Goal: Information Seeking & Learning: Learn about a topic

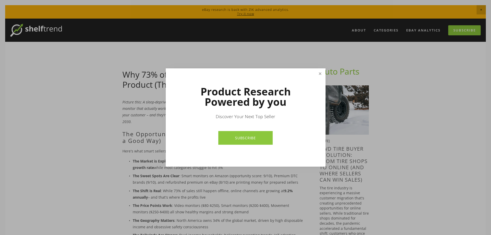
click at [320, 72] on link "Close" at bounding box center [320, 73] width 9 height 9
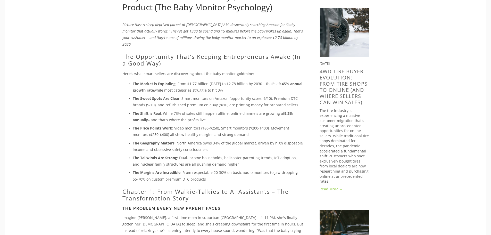
scroll to position [103, 0]
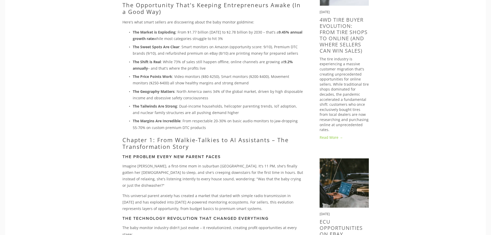
click at [133, 73] on p "The Price Points Work : Video monitors ($80-$250), Smart monitors ($200-$400), …" at bounding box center [218, 79] width 171 height 13
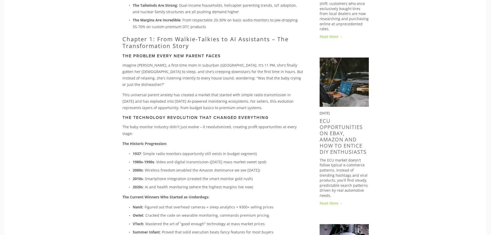
scroll to position [232, 0]
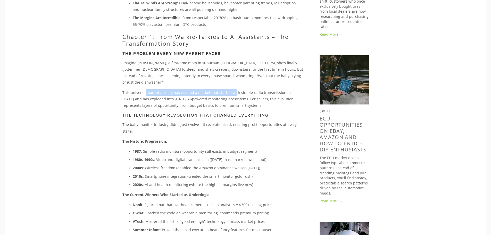
drag, startPoint x: 144, startPoint y: 80, endPoint x: 239, endPoint y: 83, distance: 94.7
click at [239, 89] on p "This universal parent anxiety has created a market that started with simple rad…" at bounding box center [213, 99] width 181 height 20
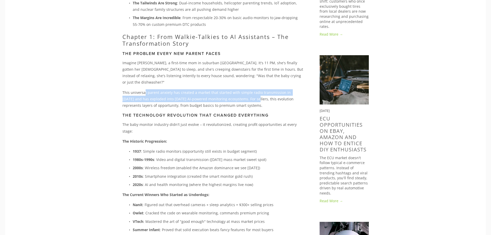
click at [239, 89] on p "This universal parent anxiety has created a market that started with simple rad…" at bounding box center [213, 99] width 181 height 20
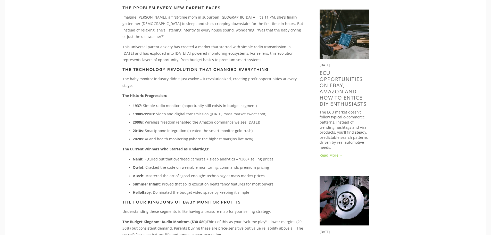
scroll to position [284, 0]
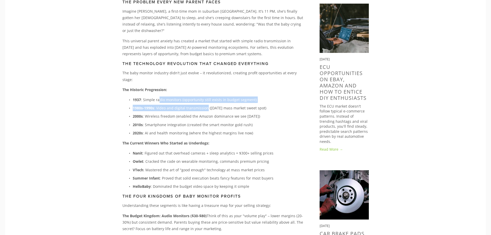
drag, startPoint x: 159, startPoint y: 79, endPoint x: 207, endPoint y: 87, distance: 48.3
click at [207, 96] on ul "1937 : Simple radio monitors (opportunity still exists in budget segment) 1980s…" at bounding box center [213, 116] width 181 height 40
click at [207, 105] on p "1980s-1990s : Video and digital transmission ([DATE] mass market sweet spot)" at bounding box center [218, 108] width 171 height 6
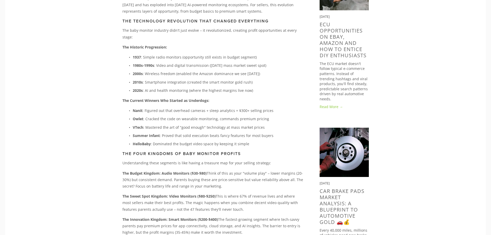
scroll to position [335, 0]
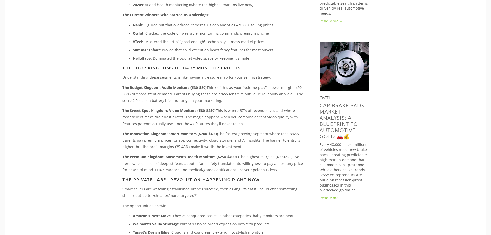
scroll to position [413, 0]
click at [210, 153] on p "The Premium Kingdom: Movement/Health Monitors ($250-$400+) The highest margins …" at bounding box center [213, 163] width 181 height 20
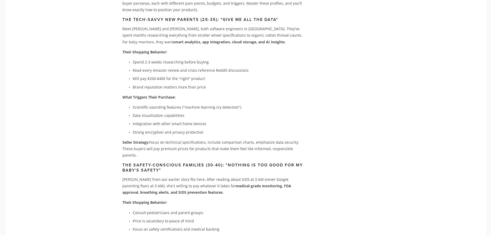
scroll to position [1135, 0]
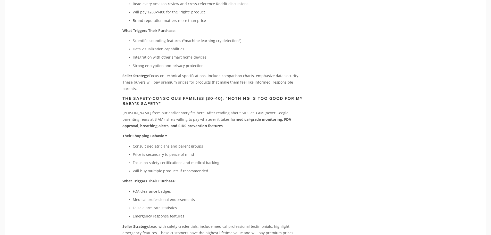
scroll to position [1238, 0]
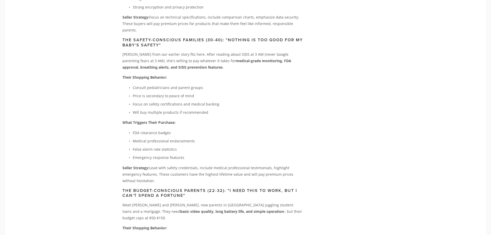
click at [76, 118] on div "About Categories Auto Parts Electronics Fashion Home & Garden" at bounding box center [245, 221] width 481 height 2883
click at [96, 149] on div "About Categories Auto Parts Electronics Fashion Home & Garden" at bounding box center [245, 221] width 481 height 2883
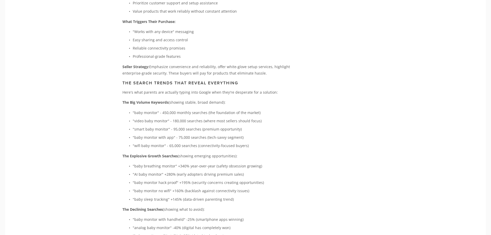
scroll to position [1754, 0]
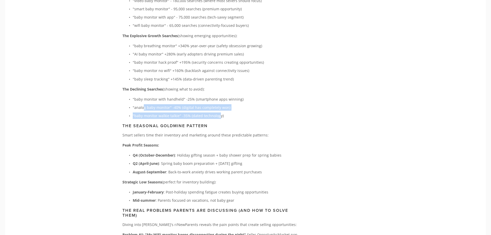
drag, startPoint x: 143, startPoint y: 77, endPoint x: 221, endPoint y: 91, distance: 79.2
click at [220, 112] on p ""baby monitor walkie talkie" -35% (dated technology)" at bounding box center [218, 115] width 171 height 6
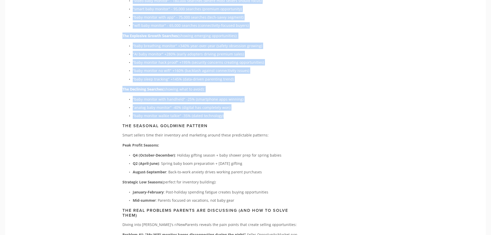
drag, startPoint x: 223, startPoint y: 87, endPoint x: 112, endPoint y: 68, distance: 112.3
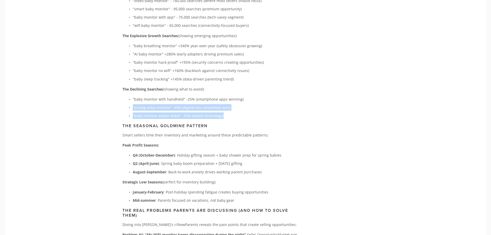
drag, startPoint x: 223, startPoint y: 82, endPoint x: 126, endPoint y: 75, distance: 97.8
click at [126, 96] on ul ""baby monitor with handheld" -25% (smartphone apps winning) "analog baby monito…" at bounding box center [213, 107] width 181 height 23
click at [258, 112] on p ""baby monitor walkie talkie" -35% (dated technology)" at bounding box center [218, 115] width 171 height 6
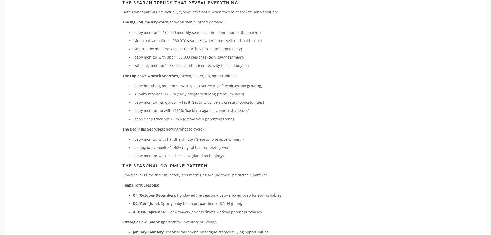
scroll to position [1703, 0]
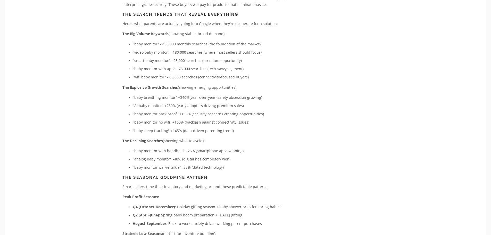
click at [281, 111] on p ""baby monitor hack proof" +195% (security concerns creating opportunities)" at bounding box center [218, 114] width 171 height 6
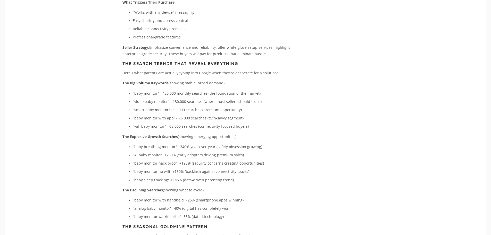
scroll to position [1651, 0]
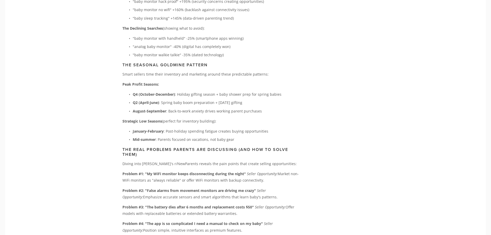
scroll to position [1806, 0]
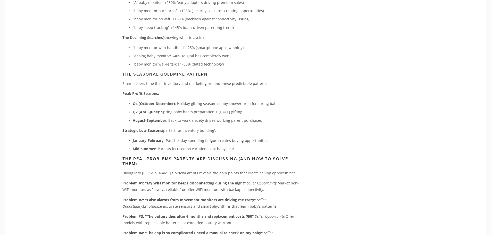
click at [292, 146] on p "Mid-summer : Parents focused on vacations, not baby gear" at bounding box center [218, 149] width 171 height 6
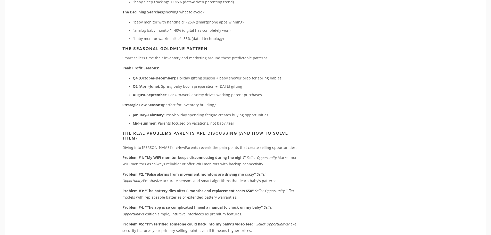
scroll to position [1832, 0]
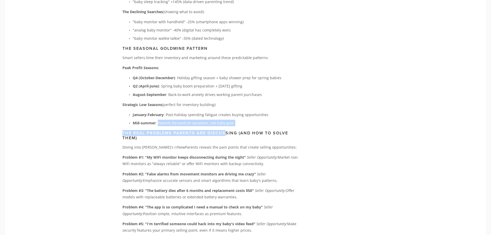
drag, startPoint x: 157, startPoint y: 94, endPoint x: 228, endPoint y: 100, distance: 71.2
click at [241, 120] on p "Mid-summer : Parents focused on vacations, not baby gear" at bounding box center [218, 123] width 171 height 6
drag, startPoint x: 232, startPoint y: 94, endPoint x: 163, endPoint y: 91, distance: 69.7
click at [163, 120] on p "Mid-summer : Parents focused on vacations, not baby gear" at bounding box center [218, 123] width 171 height 6
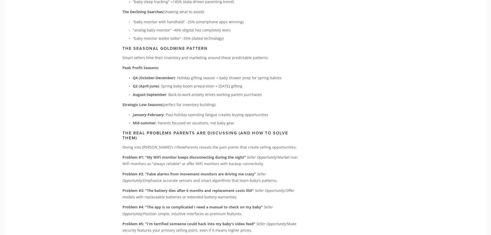
click at [262, 111] on p "January-February : Post-holiday spending fatigue creates buying opportunities" at bounding box center [218, 114] width 171 height 6
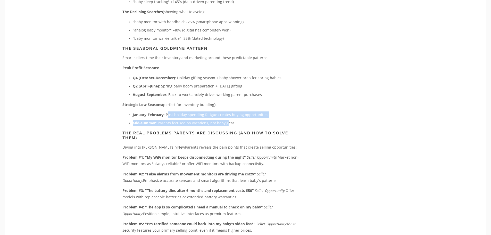
drag, startPoint x: 226, startPoint y: 91, endPoint x: 186, endPoint y: 67, distance: 47.0
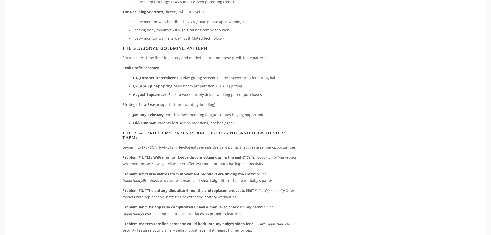
click at [233, 83] on p "Q2 (April-June) : Spring baby boom preparation + [DATE] gifting" at bounding box center [218, 86] width 171 height 6
drag, startPoint x: 184, startPoint y: 48, endPoint x: 312, endPoint y: 65, distance: 128.9
click at [280, 75] on ul "Q4 (October-December) : Holiday gifting season + baby shower prep for spring ba…" at bounding box center [213, 86] width 181 height 23
drag, startPoint x: 160, startPoint y: 59, endPoint x: 208, endPoint y: 61, distance: 47.6
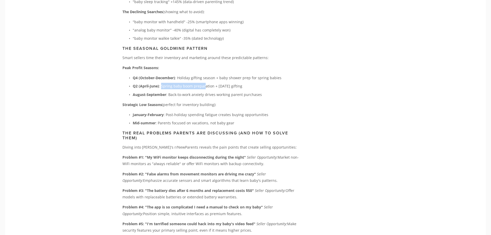
click at [206, 83] on p "Q2 (April-June) : Spring baby boom preparation + [DATE] gifting" at bounding box center [218, 86] width 171 height 6
click at [210, 75] on ul "Q4 (October-December) : Holiday gifting season + baby shower prep for spring ba…" at bounding box center [213, 86] width 181 height 23
drag, startPoint x: 158, startPoint y: 69, endPoint x: 229, endPoint y: 71, distance: 70.5
click at [206, 91] on p "August-September : Back-to-work anxiety drives working parent purchases" at bounding box center [218, 94] width 171 height 6
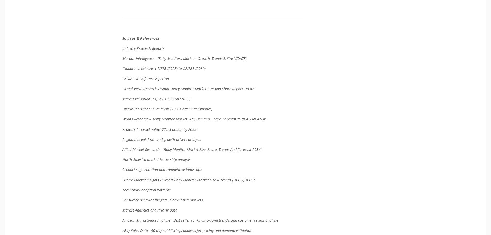
scroll to position [2090, 0]
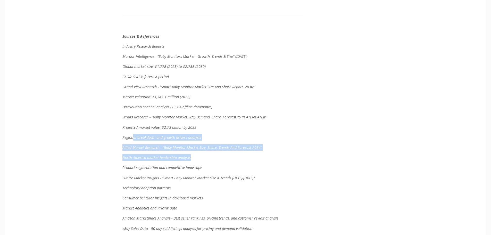
drag, startPoint x: 220, startPoint y: 131, endPoint x: 241, endPoint y: 141, distance: 23.5
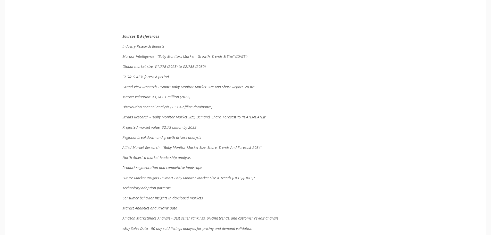
click at [252, 175] on p "Future Market Insights - "Smart Baby Monitor Market Size & Trends [DATE]-[DATE]"" at bounding box center [213, 178] width 181 height 6
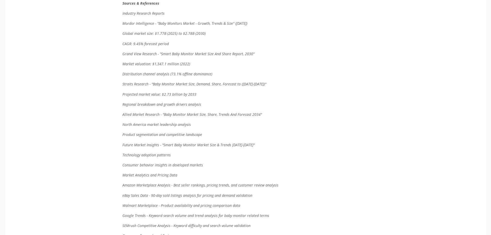
scroll to position [2193, 0]
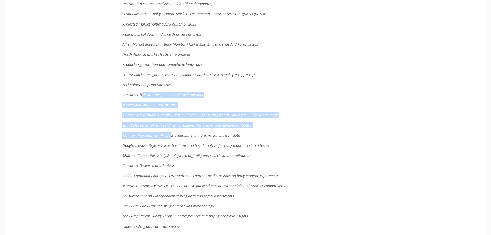
drag, startPoint x: 141, startPoint y: 68, endPoint x: 208, endPoint y: 127, distance: 89.6
click at [199, 123] on div "Sources & References Industry Research Reports Mordor Intelligence - "Baby Moni…" at bounding box center [213, 183] width 181 height 507
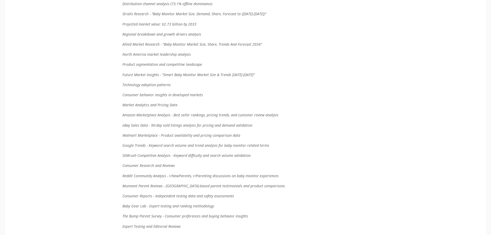
click at [208, 153] on em "SEMrush Competitive Analysis - Keyword difficulty and search volume validation" at bounding box center [187, 155] width 128 height 5
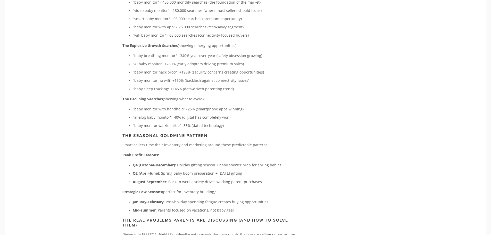
scroll to position [1832, 0]
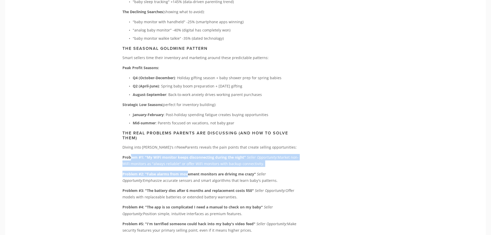
drag, startPoint x: 131, startPoint y: 130, endPoint x: 202, endPoint y: 150, distance: 73.8
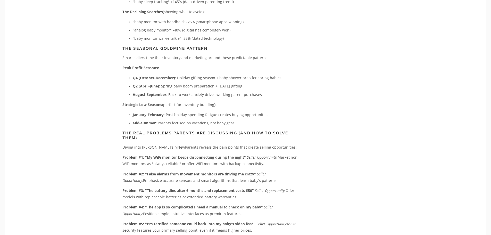
click at [202, 171] on p "Problem #2: "False alarms from movement monitors are driving me crazy" Seller O…" at bounding box center [213, 177] width 181 height 13
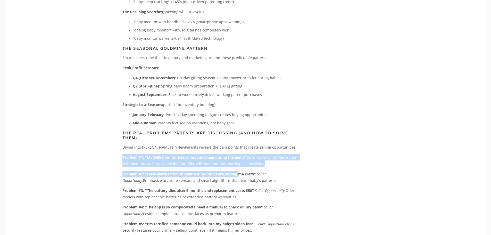
drag, startPoint x: 121, startPoint y: 128, endPoint x: 239, endPoint y: 146, distance: 119.6
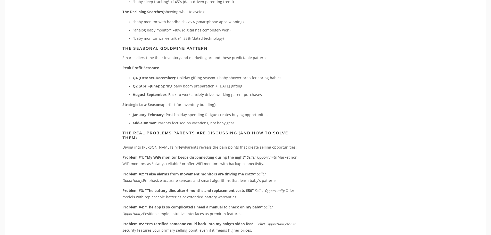
click at [243, 172] on strong "Problem #2: "False alarms from movement monitors are driving me crazy"" at bounding box center [190, 174] width 134 height 5
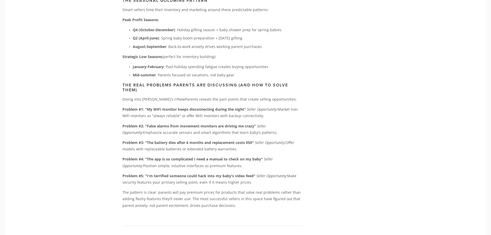
scroll to position [1883, 0]
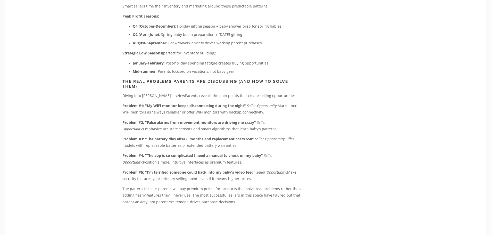
click at [286, 68] on p "Mid-summer : Parents focused on vacations, not baby gear" at bounding box center [218, 71] width 171 height 6
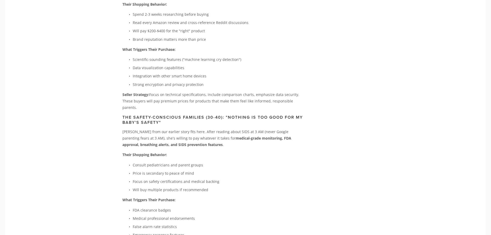
scroll to position [1084, 0]
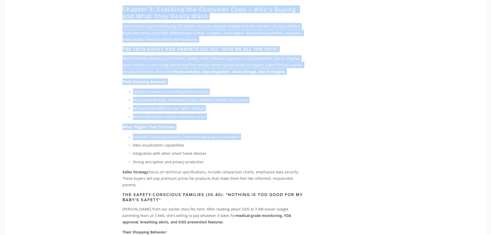
drag, startPoint x: 116, startPoint y: 119, endPoint x: 255, endPoint y: 119, distance: 138.5
click at [255, 134] on p "Scientific-sounding features ("machine learning cry detection")" at bounding box center [218, 137] width 171 height 6
drag, startPoint x: 137, startPoint y: 120, endPoint x: 227, endPoint y: 120, distance: 89.8
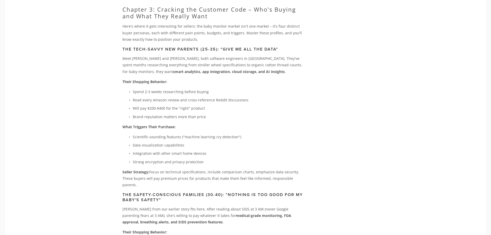
click at [248, 134] on p "Scientific-sounding features ("machine learning cry detection")" at bounding box center [218, 137] width 171 height 6
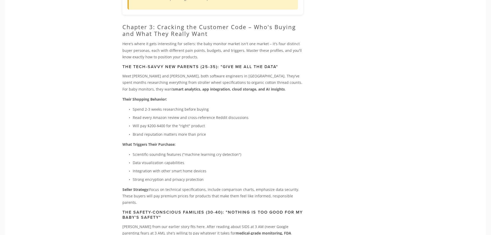
scroll to position [1058, 0]
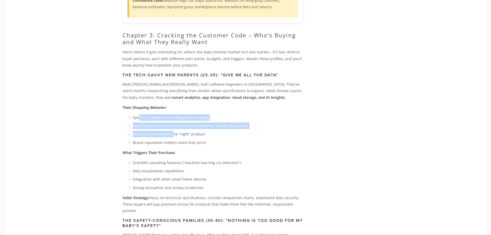
drag, startPoint x: 139, startPoint y: 104, endPoint x: 189, endPoint y: 130, distance: 56.3
click at [187, 129] on ul "Spend 2-3 weeks researching before buying Read every Amazon review and cross-re…" at bounding box center [213, 129] width 181 height 31
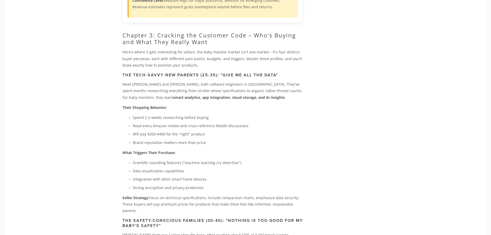
click at [189, 139] on p "Brand reputation matters more than price" at bounding box center [218, 142] width 171 height 6
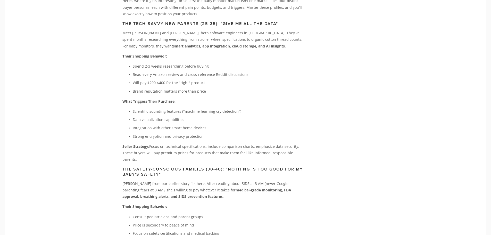
scroll to position [1109, 0]
drag, startPoint x: 144, startPoint y: 106, endPoint x: 207, endPoint y: 108, distance: 63.2
click at [202, 108] on ul "Scientific-sounding features ("machine learning cry detection") Data visualizat…" at bounding box center [213, 123] width 181 height 31
click at [207, 108] on ul "Scientific-sounding features ("machine learning cry detection") Data visualizat…" at bounding box center [213, 123] width 181 height 31
drag, startPoint x: 134, startPoint y: 104, endPoint x: 206, endPoint y: 106, distance: 71.5
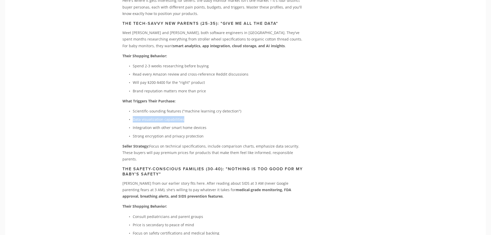
click at [206, 116] on p "Data visualization capabilities" at bounding box center [218, 119] width 171 height 6
drag, startPoint x: 132, startPoint y: 104, endPoint x: 189, endPoint y: 104, distance: 57.3
click at [189, 116] on p "Data visualization capabilities" at bounding box center [218, 119] width 171 height 6
drag, startPoint x: 202, startPoint y: 121, endPoint x: 128, endPoint y: 116, distance: 74.4
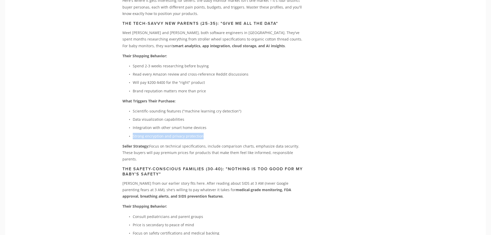
click at [128, 116] on ul "Scientific-sounding features ("machine learning cry detection") Data visualizat…" at bounding box center [213, 123] width 181 height 31
click at [158, 133] on p "Strong encryption and privacy protection" at bounding box center [218, 136] width 171 height 6
drag, startPoint x: 182, startPoint y: 102, endPoint x: 128, endPoint y: 104, distance: 54.5
click at [133, 116] on p "Data visualization capabilities" at bounding box center [218, 119] width 171 height 6
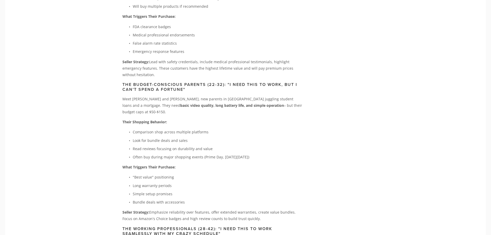
scroll to position [1367, 0]
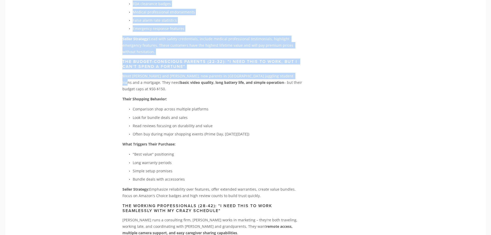
drag, startPoint x: 118, startPoint y: 54, endPoint x: 280, endPoint y: 57, distance: 162.3
click at [280, 57] on main "[PERSON_NAME] [DATE] Why 73% of Parents Will Pay $400+ for a $50 Product (The B…" at bounding box center [245, 60] width 263 height 2772
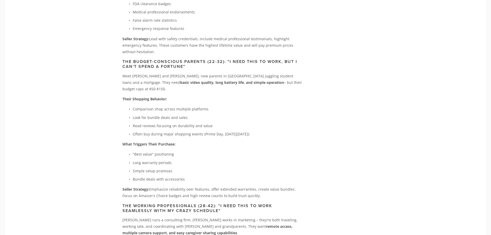
click at [295, 73] on p "Meet [PERSON_NAME] and [PERSON_NAME], new parents in [GEOGRAPHIC_DATA] juggling…" at bounding box center [213, 83] width 181 height 20
drag, startPoint x: 251, startPoint y: 57, endPoint x: 122, endPoint y: 56, distance: 129.3
click at [122, 56] on div "Chapter 3: Cracking the Customer Code – Who's Buying and What They Really Want …" at bounding box center [213, 222] width 190 height 1008
click at [133, 106] on p "Comparison shop across multiple platforms" at bounding box center [218, 109] width 171 height 6
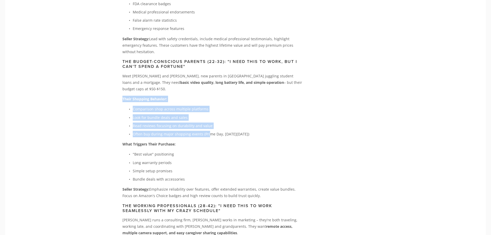
drag, startPoint x: 123, startPoint y: 74, endPoint x: 226, endPoint y: 112, distance: 110.3
click at [214, 109] on div "Chapter 3: Cracking the Customer Code – Who's Buying and What They Really Want …" at bounding box center [213, 221] width 181 height 999
click at [228, 141] on p "What Triggers Their Purchase:" at bounding box center [213, 144] width 181 height 6
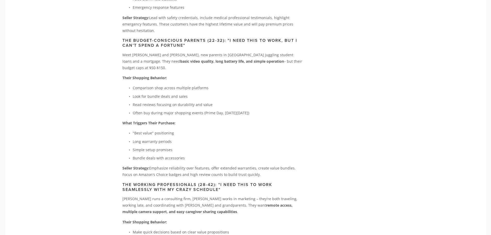
scroll to position [1419, 0]
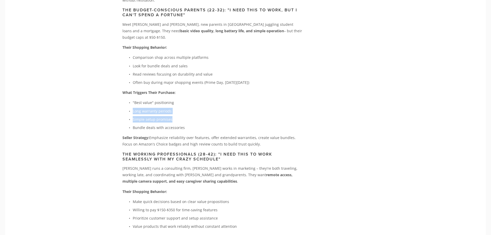
drag, startPoint x: 125, startPoint y: 78, endPoint x: 198, endPoint y: 95, distance: 74.9
click at [188, 99] on ul ""Best value" positioning Long warranty periods Simple setup promises Bundle dea…" at bounding box center [213, 114] width 181 height 31
click at [198, 99] on ul ""Best value" positioning Long warranty periods Simple setup promises Bundle dea…" at bounding box center [213, 114] width 181 height 31
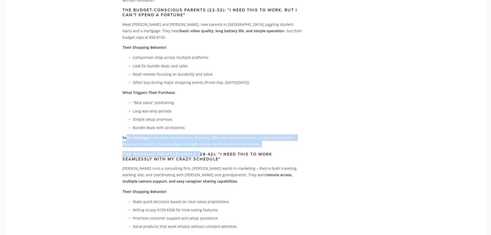
drag, startPoint x: 127, startPoint y: 111, endPoint x: 252, endPoint y: 131, distance: 126.6
click at [228, 127] on div "Chapter 3: Cracking the Customer Code – Who's Buying and What They Really Want …" at bounding box center [213, 170] width 181 height 999
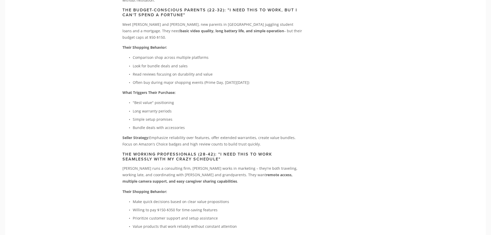
click at [258, 152] on h3 "The Working Professionals (28-42): "I Need This to Work Seamlessly with My Craz…" at bounding box center [213, 157] width 181 height 10
drag, startPoint x: 220, startPoint y: 128, endPoint x: 239, endPoint y: 133, distance: 19.7
click at [239, 133] on div "Chapter 3: Cracking the Customer Code – Who's Buying and What They Really Want …" at bounding box center [213, 170] width 181 height 999
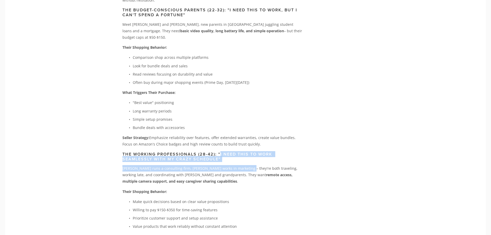
click at [239, 133] on div "Chapter 3: Cracking the Customer Code – Who's Buying and What They Really Want …" at bounding box center [213, 170] width 181 height 999
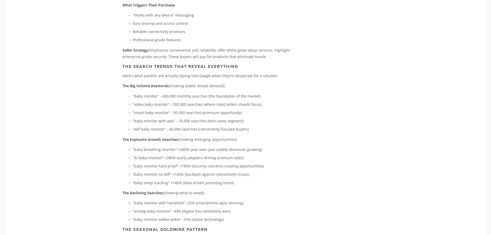
scroll to position [1651, 0]
